Goal: Task Accomplishment & Management: Complete application form

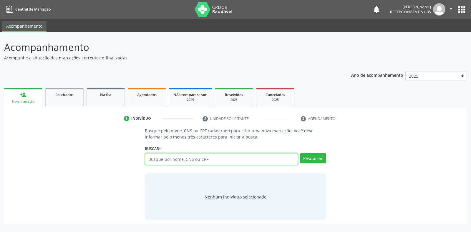
click at [208, 160] on input "text" at bounding box center [221, 159] width 153 height 12
paste input "136.601.464-20"
type input "136.601.464-20"
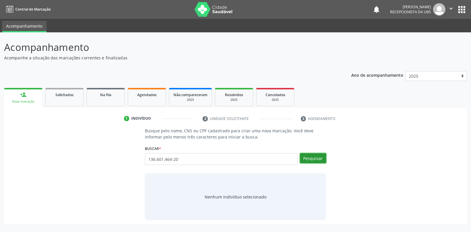
click at [321, 162] on button "Pesquisar" at bounding box center [313, 158] width 26 height 10
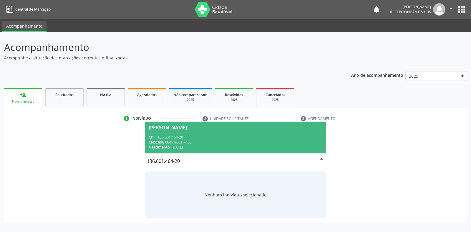
click at [215, 139] on div "CPF: 136.601.464-20" at bounding box center [235, 137] width 173 height 5
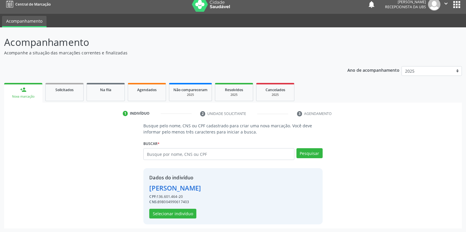
scroll to position [6, 0]
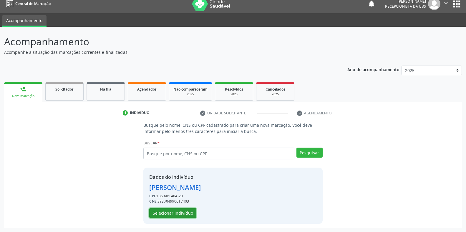
click at [170, 213] on button "Selecionar indivíduo" at bounding box center [172, 214] width 47 height 10
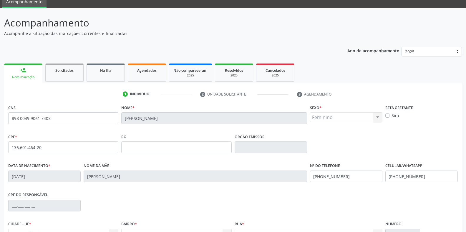
scroll to position [35, 0]
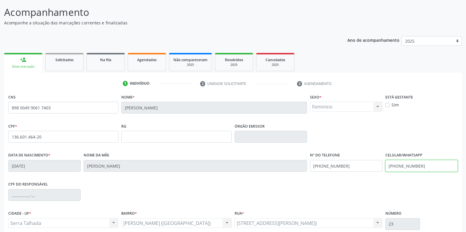
drag, startPoint x: 426, startPoint y: 166, endPoint x: 372, endPoint y: 166, distance: 54.2
click at [372, 166] on div "Data de nascimento * 20/12/2001 Nome da mãe Marineide Ferreira Ribeiro Nº do Te…" at bounding box center [233, 165] width 453 height 29
paste input "[PHONE_NUMBER]"
type input "[PHONE_NUMBER]"
drag, startPoint x: 372, startPoint y: 166, endPoint x: 297, endPoint y: 154, distance: 76.0
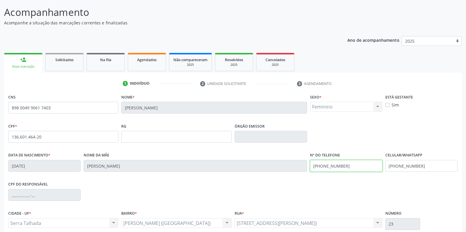
click at [300, 164] on div "Data de nascimento * 20/12/2001 Nome da mãe Marineide Ferreira Ribeiro Nº do Te…" at bounding box center [233, 165] width 453 height 29
paste input "[PHONE_NUMBER]"
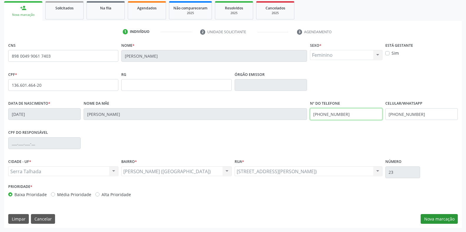
type input "[PHONE_NUMBER]"
click at [444, 221] on button "Nova marcação" at bounding box center [439, 219] width 37 height 10
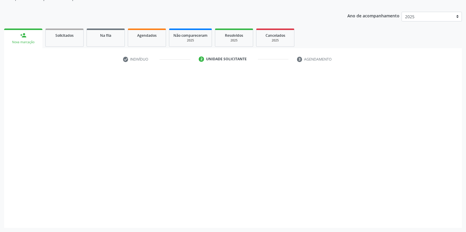
scroll to position [59, 0]
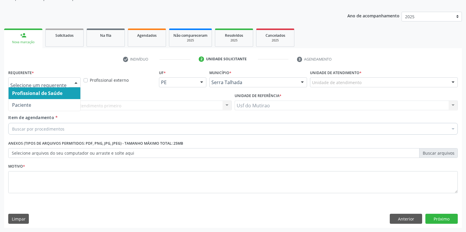
click at [75, 77] on div "Profissional de Saúde Paciente Nenhum resultado encontrado para: " " Não há nen…" at bounding box center [44, 82] width 72 height 10
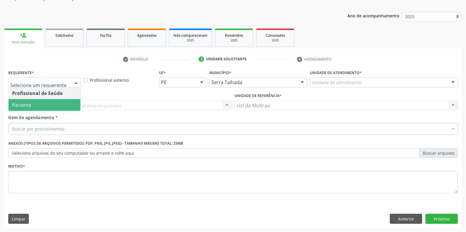
click at [41, 109] on span "Paciente" at bounding box center [45, 105] width 72 height 12
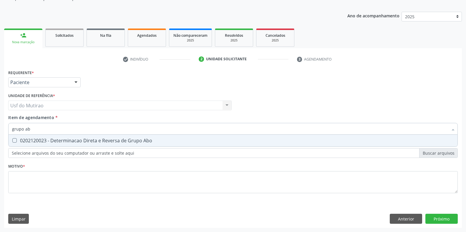
type input "grupo abo"
click at [47, 145] on span "0202120023 - Determinacao Direta e Reversa de Grupo Abo" at bounding box center [233, 141] width 449 height 12
checkbox Abo "true"
drag, startPoint x: 49, startPoint y: 131, endPoint x: 2, endPoint y: 130, distance: 47.7
click at [2, 130] on div "Acompanhamento Acompanhe a situação das marcações correntes e finalizadas Relat…" at bounding box center [233, 102] width 466 height 259
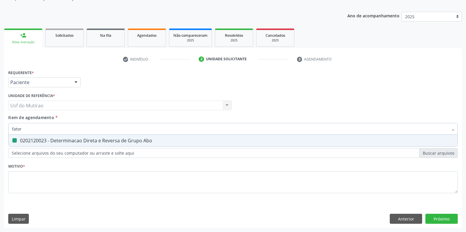
type input "fator r"
checkbox Abo "false"
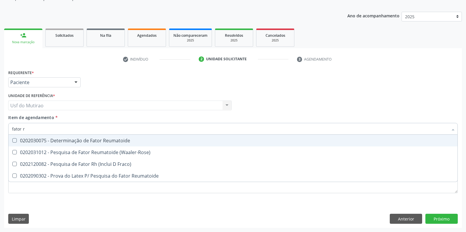
type input "fator rh"
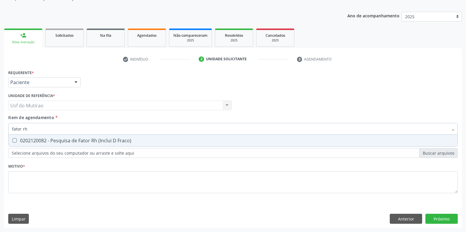
click at [20, 138] on span "0202120082 - Pesquisa de Fator Rh (Inclui D Fraco)" at bounding box center [233, 141] width 449 height 12
checkbox Fraco\) "true"
drag, startPoint x: 40, startPoint y: 130, endPoint x: 0, endPoint y: 125, distance: 40.0
click at [0, 125] on div "Acompanhamento Acompanhe a situação das marcações correntes e finalizadas Relat…" at bounding box center [233, 102] width 466 height 259
type input "hemog"
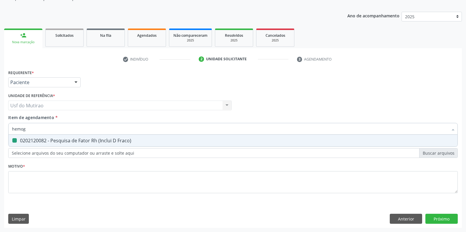
checkbox Fraco\) "false"
type input "hemograma"
click at [30, 137] on span "0202020380 - Hemograma Completo" at bounding box center [233, 141] width 449 height 12
checkbox Completo "true"
drag, startPoint x: 52, startPoint y: 131, endPoint x: 12, endPoint y: 125, distance: 40.8
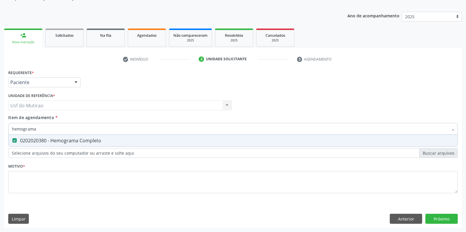
click at [12, 125] on input "hemograma" at bounding box center [230, 129] width 436 height 12
type input "glic"
checkbox Completo "false"
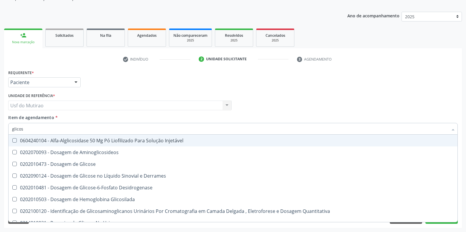
type input "glicose"
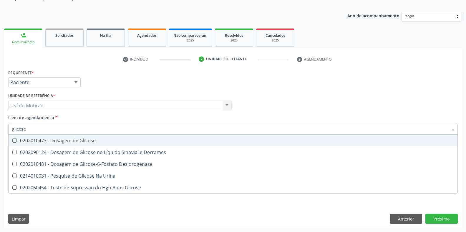
click at [50, 139] on div "0202010473 - Dosagem de Glicose" at bounding box center [233, 140] width 442 height 5
checkbox Glicose "true"
drag, startPoint x: 57, startPoint y: 128, endPoint x: 0, endPoint y: 122, distance: 57.8
click at [0, 122] on div "Acompanhamento Acompanhe a situação das marcações correntes e finalizadas Relat…" at bounding box center [233, 102] width 466 height 259
type input "analis"
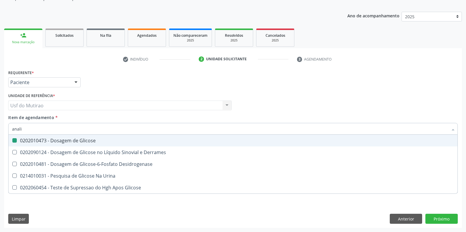
checkbox Glicose "false"
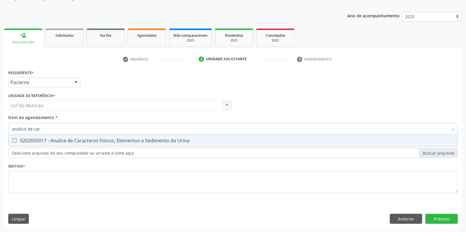
type input "analise de cara"
click at [37, 143] on div "0202050017 - Analise de Caracteres Fisicos, Elementos e Sedimento da Urina" at bounding box center [233, 140] width 442 height 5
checkbox Urina "true"
click at [59, 168] on div "Requerente * Paciente Profissional de Saúde Paciente Nenhum resultado encontrad…" at bounding box center [233, 134] width 450 height 133
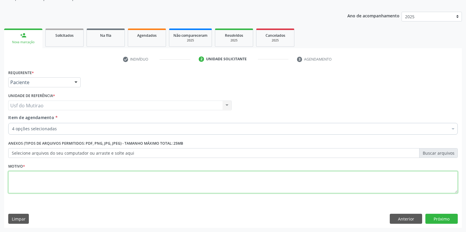
click at [58, 183] on textarea at bounding box center [233, 182] width 450 height 22
type textarea "."
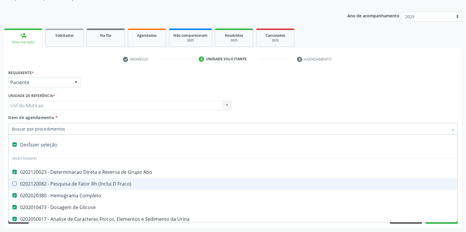
click at [16, 185] on Fraco\) at bounding box center [14, 184] width 4 height 4
click at [12, 185] on Fraco\) "checkbox" at bounding box center [11, 184] width 4 height 4
checkbox Fraco\) "true"
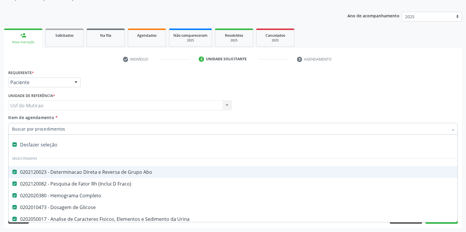
click at [154, 82] on div "Requerente * Paciente Profissional de Saúde Paciente Nenhum resultado encontrad…" at bounding box center [233, 79] width 453 height 23
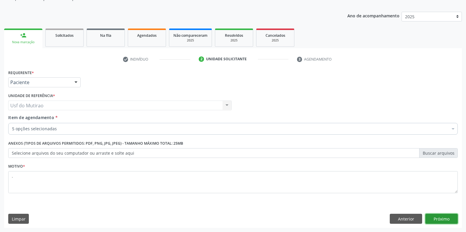
click at [437, 219] on button "Próximo" at bounding box center [442, 219] width 32 height 10
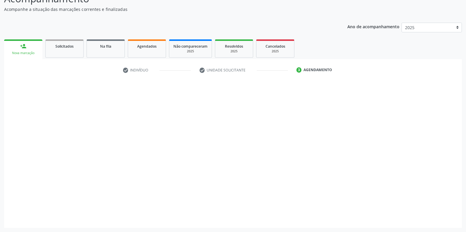
scroll to position [49, 0]
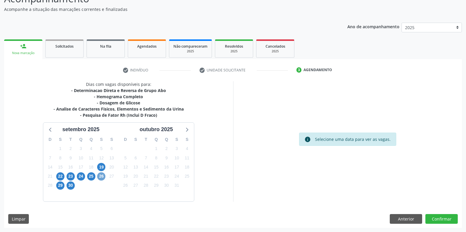
click at [102, 175] on span "26" at bounding box center [101, 177] width 8 height 8
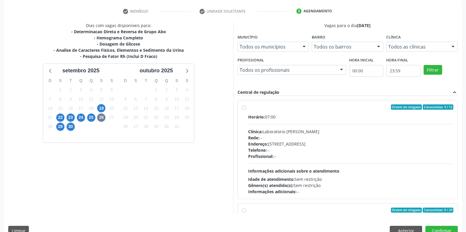
click at [262, 120] on span "Horário:" at bounding box center [256, 117] width 17 height 6
click at [246, 110] on input "Ordem de chegada Consumidos: 4 / 12 Horário: 07:00 Clínica: Laboratorio Jose Pa…" at bounding box center [244, 107] width 4 height 5
radio input "true"
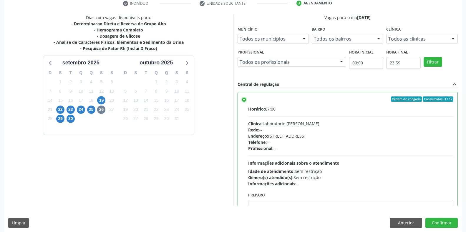
scroll to position [120, 0]
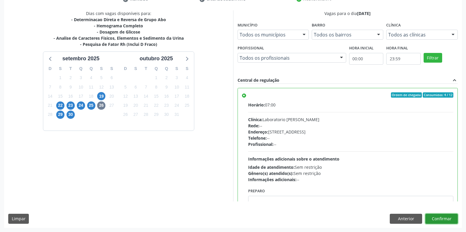
click at [435, 217] on button "Confirmar" at bounding box center [442, 219] width 32 height 10
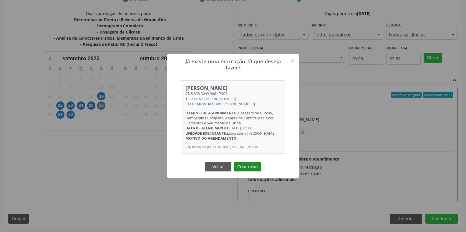
click at [245, 167] on button "Criar novo" at bounding box center [247, 167] width 27 height 10
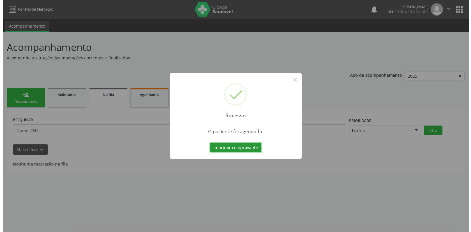
scroll to position [0, 0]
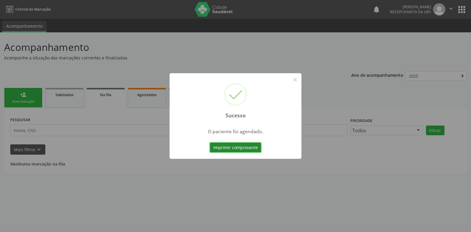
click at [229, 149] on button "Imprimir comprovante" at bounding box center [235, 148] width 51 height 10
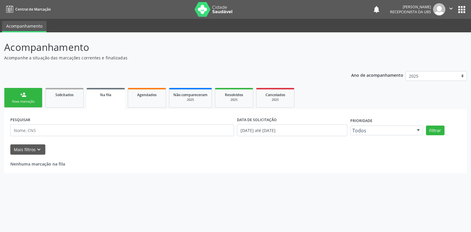
click at [32, 100] on div "Sucesso × O paciente foi agendado. Imprimir comprovante Cancel" at bounding box center [235, 116] width 471 height 232
click at [18, 103] on div "Sucesso × O paciente foi agendado. Imprimir comprovante Cancel" at bounding box center [235, 116] width 471 height 232
click at [27, 102] on div "Sucesso × O paciente foi agendado. Imprimir comprovante Cancel" at bounding box center [235, 116] width 471 height 232
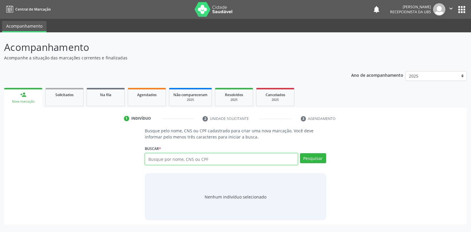
click at [216, 163] on input "text" at bounding box center [221, 159] width 153 height 12
paste input "136.601.464-20"
type input "136.601.464-20"
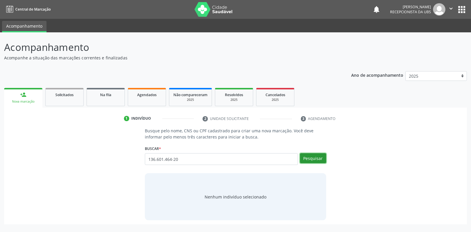
click at [314, 157] on button "Pesquisar" at bounding box center [313, 158] width 26 height 10
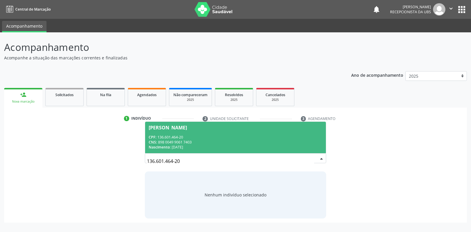
click at [223, 134] on span "[PERSON_NAME] CPF: 136.601.464-20 CNS: 898 0049 9061 7403 Nascimento: [DATE]" at bounding box center [235, 138] width 181 height 32
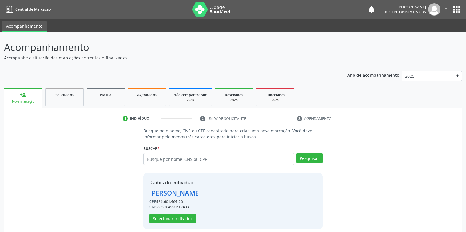
scroll to position [6, 0]
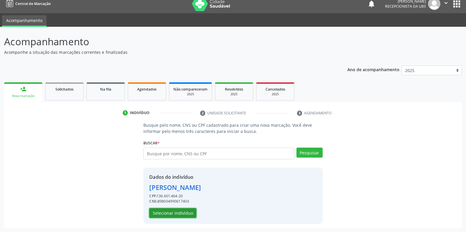
click at [178, 215] on button "Selecionar indivíduo" at bounding box center [172, 214] width 47 height 10
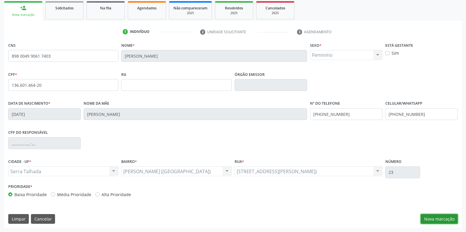
click at [431, 217] on button "Nova marcação" at bounding box center [439, 219] width 37 height 10
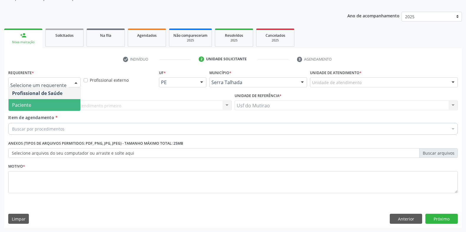
click at [42, 107] on span "Paciente" at bounding box center [45, 105] width 72 height 12
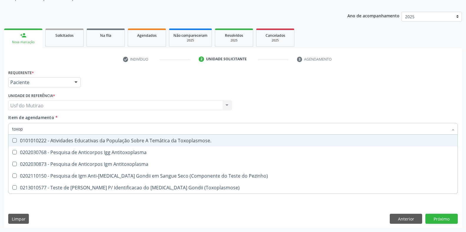
type input "toxopl"
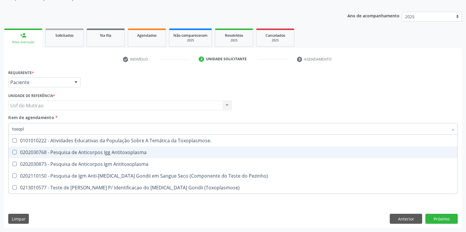
click at [63, 155] on div "0202030768 - Pesquisa de Anticorpos Igg Antitoxoplasma" at bounding box center [233, 152] width 442 height 5
checkbox Antitoxoplasma "true"
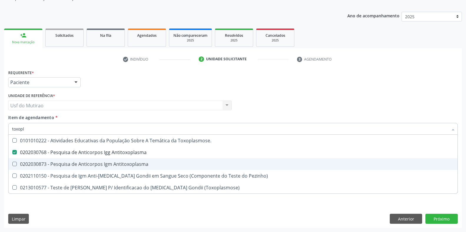
click at [63, 162] on div "0202030873 - Pesquisa de Anticorpos Igm Antitoxoplasma" at bounding box center [233, 164] width 442 height 5
checkbox Antitoxoplasma "true"
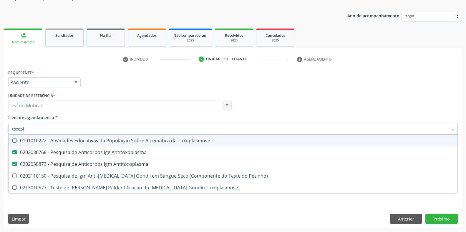
drag, startPoint x: 57, startPoint y: 131, endPoint x: 0, endPoint y: 130, distance: 56.9
click at [0, 130] on div "Acompanhamento Acompanhe a situação das marcações correntes e finalizadas Relat…" at bounding box center [233, 102] width 466 height 259
type input "citop"
checkbox Antitoxoplasma "false"
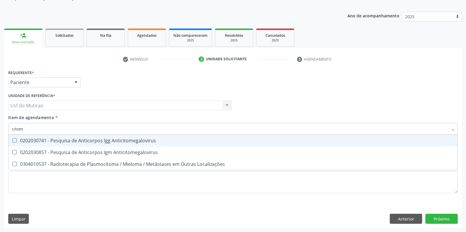
type input "citome"
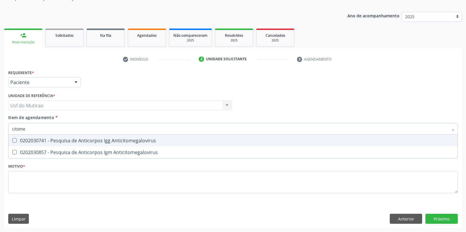
click at [44, 143] on div "0202030741 - Pesquisa de Anticorpos Igg Anticitomegalovirus" at bounding box center [233, 140] width 442 height 5
checkbox Anticitomegalovirus "true"
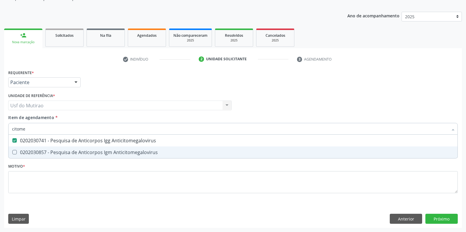
click at [46, 153] on div "0202030857 - Pesquisa de Anticorpos Igm Anticitomegalovirus" at bounding box center [233, 152] width 442 height 5
checkbox Anticitomegalovirus "true"
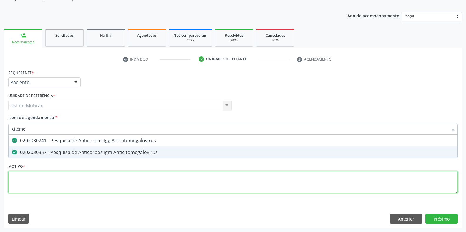
click at [48, 187] on div "Requerente * Paciente Profissional de Saúde Paciente Nenhum resultado encontrad…" at bounding box center [233, 134] width 450 height 133
